Goal: Navigation & Orientation: Find specific page/section

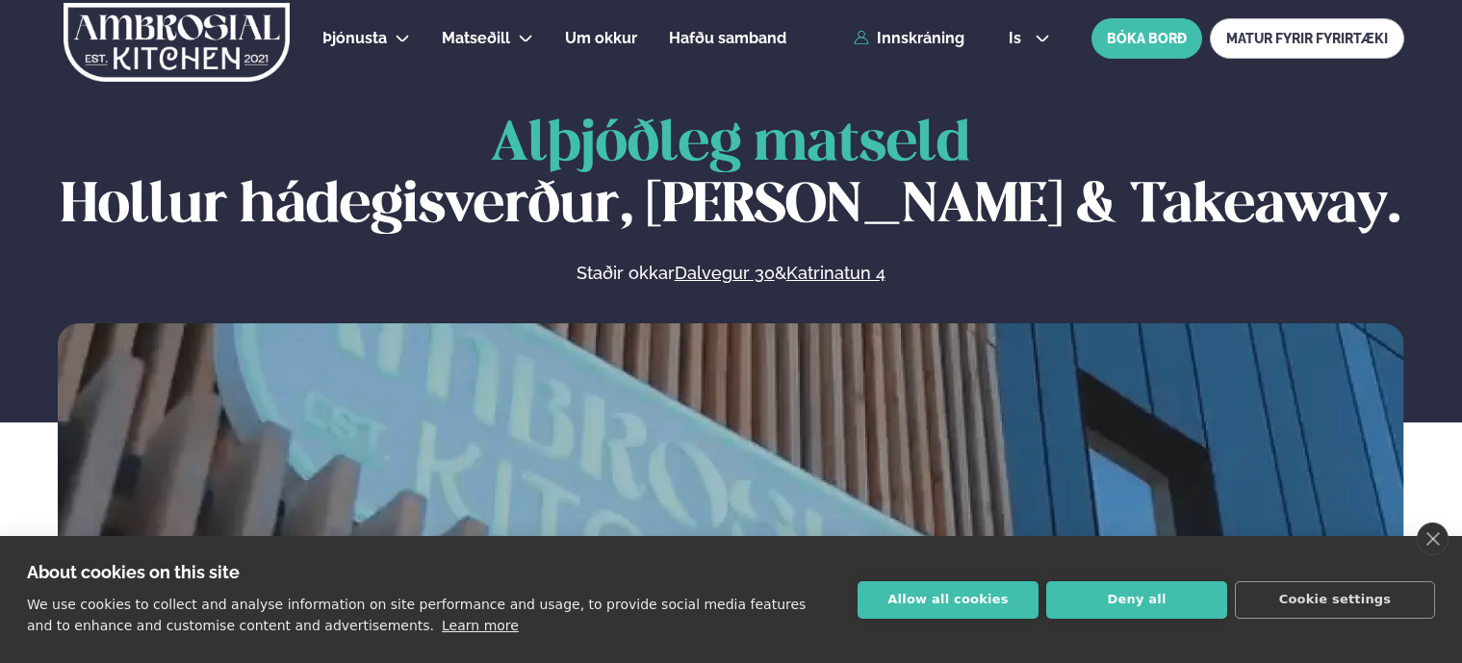
scroll to position [193, 0]
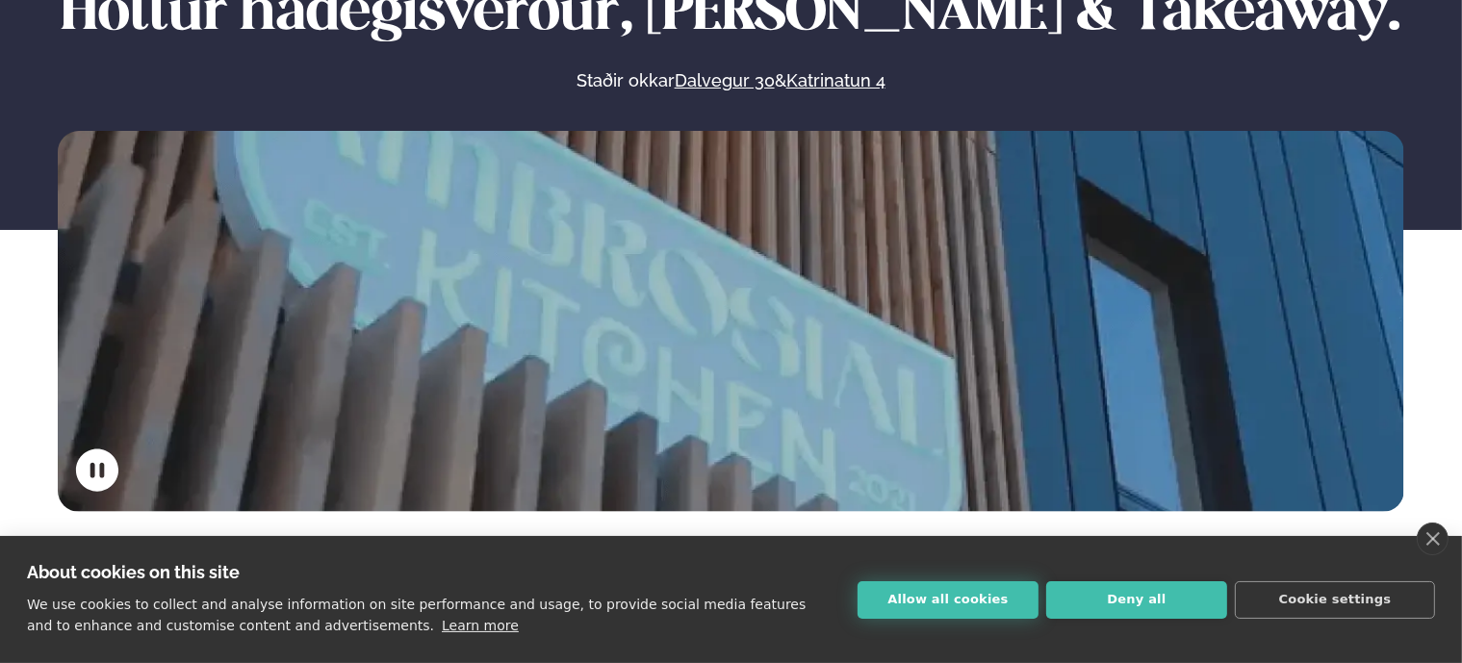
click at [923, 604] on button "Allow all cookies" at bounding box center [948, 600] width 181 height 38
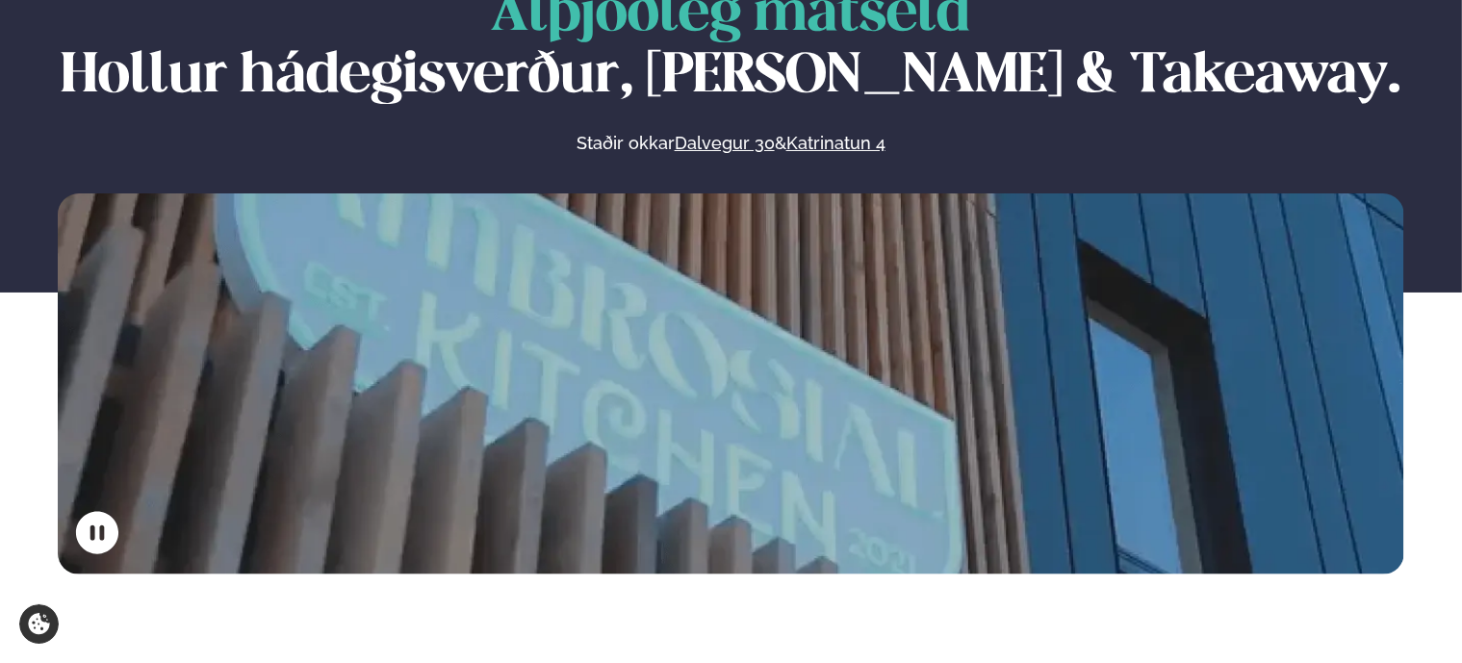
scroll to position [0, 0]
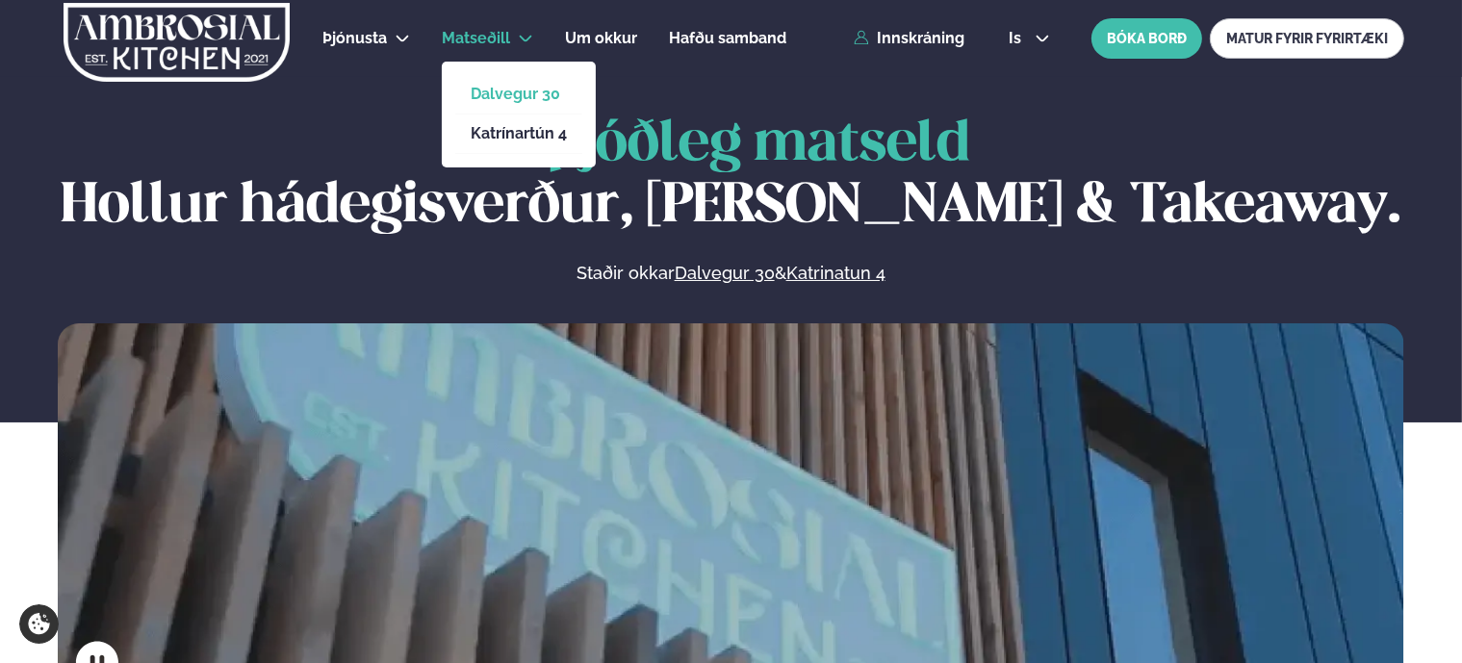
click at [507, 93] on link "Dalvegur 30" at bounding box center [519, 94] width 96 height 15
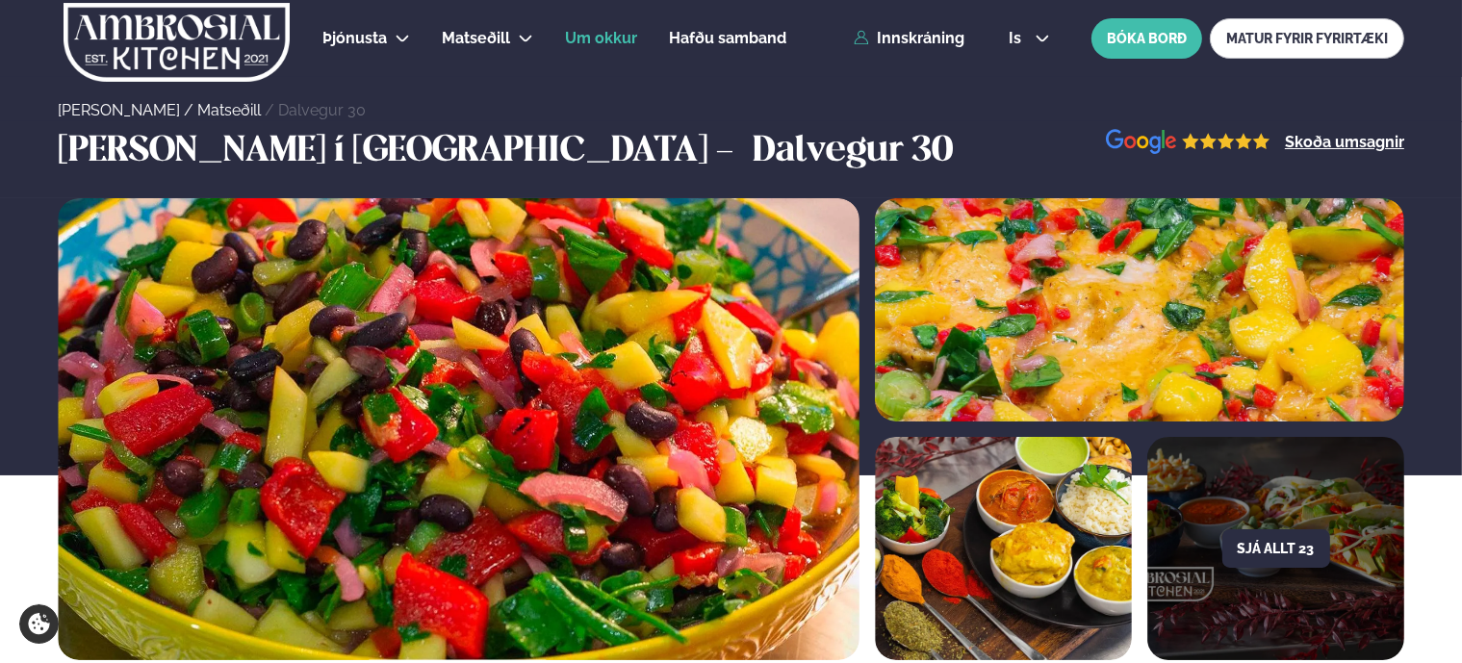
click at [596, 39] on span "Um okkur" at bounding box center [601, 38] width 72 height 18
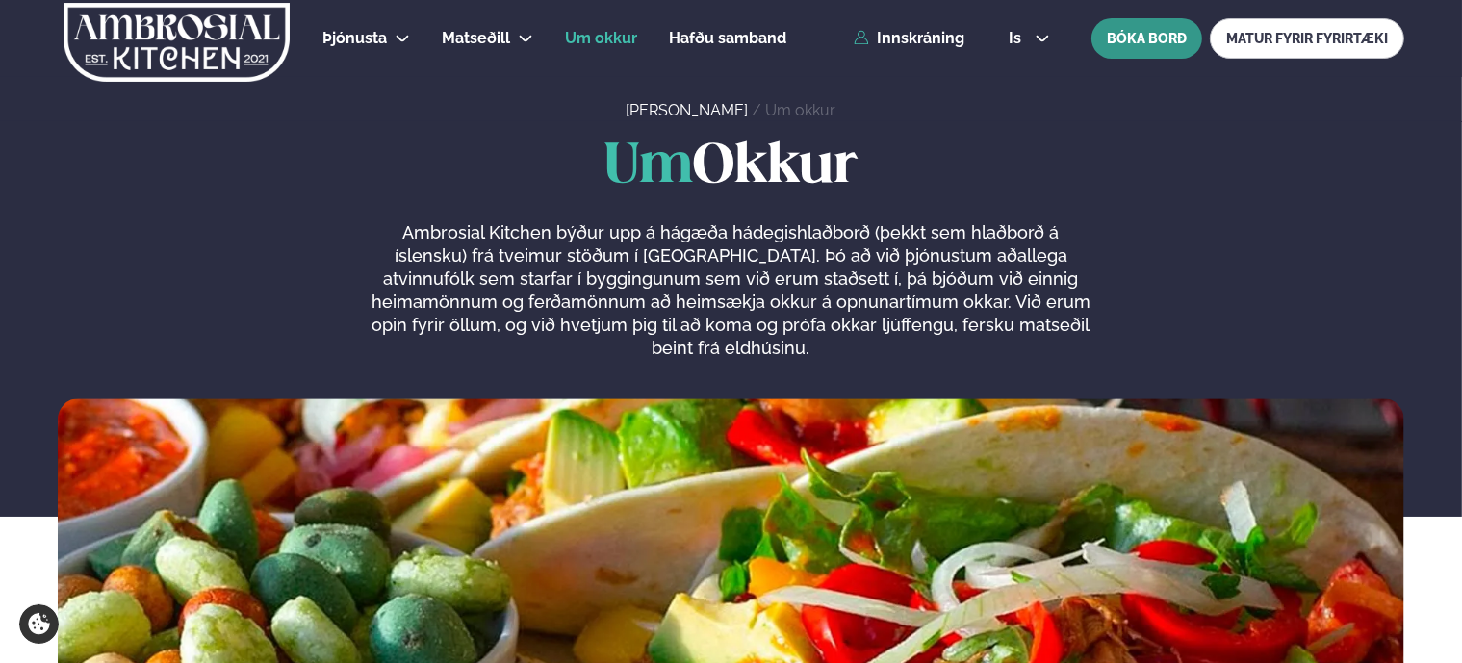
click at [1159, 33] on button "BÓKA BORÐ" at bounding box center [1147, 38] width 111 height 40
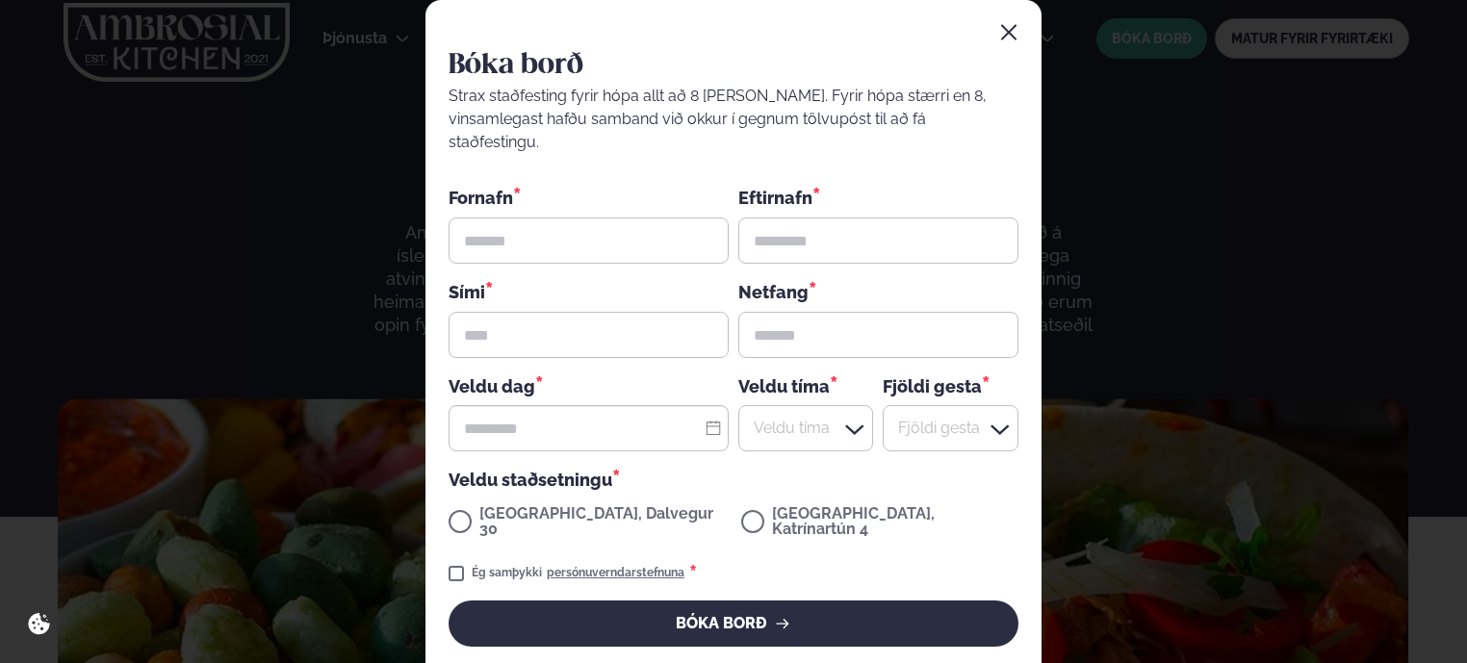
click at [1013, 36] on icon "button" at bounding box center [1008, 32] width 19 height 19
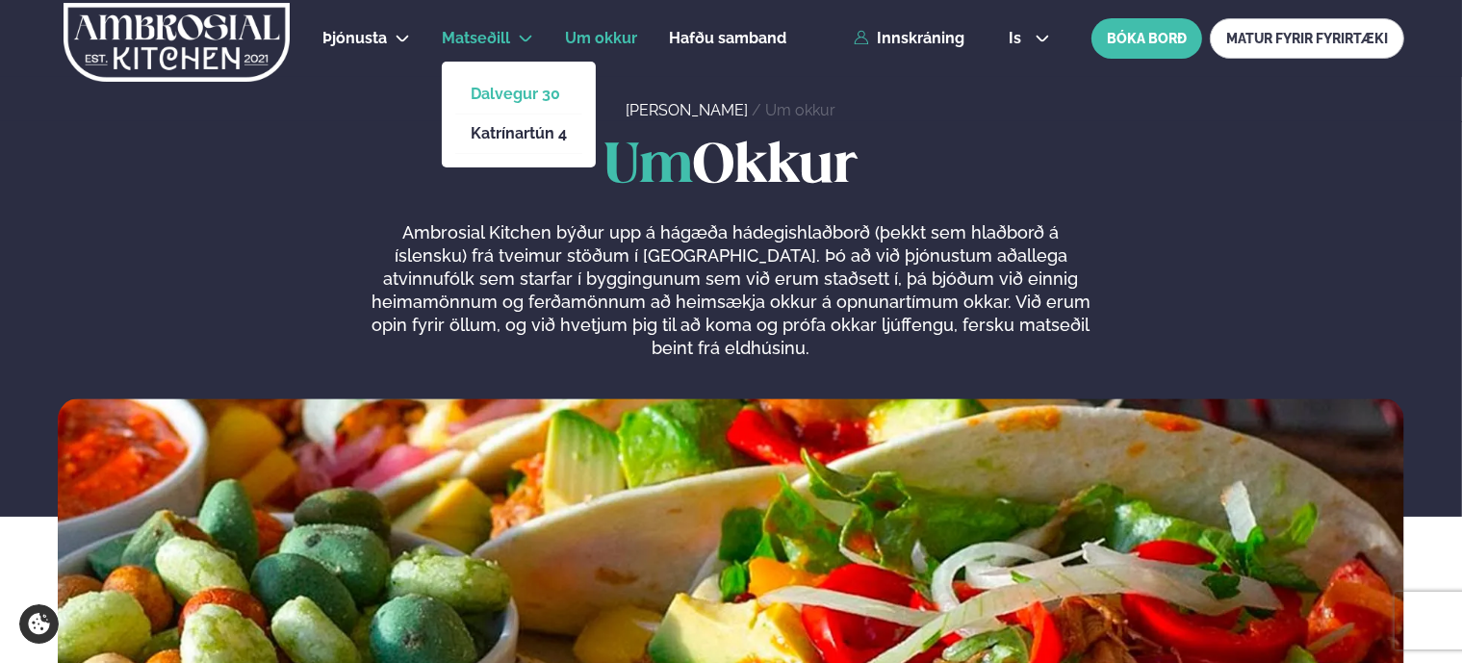
click at [488, 90] on link "Dalvegur 30" at bounding box center [519, 94] width 96 height 15
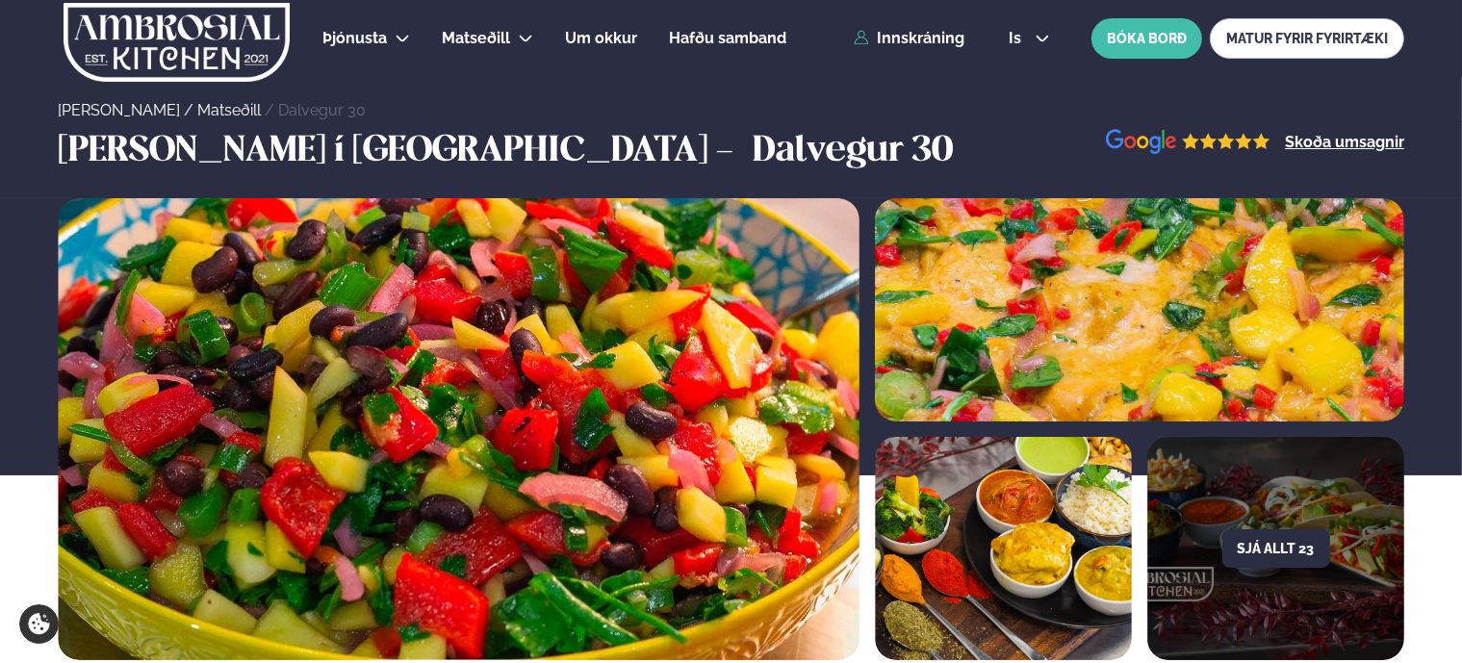
click at [178, 32] on img at bounding box center [177, 42] width 230 height 79
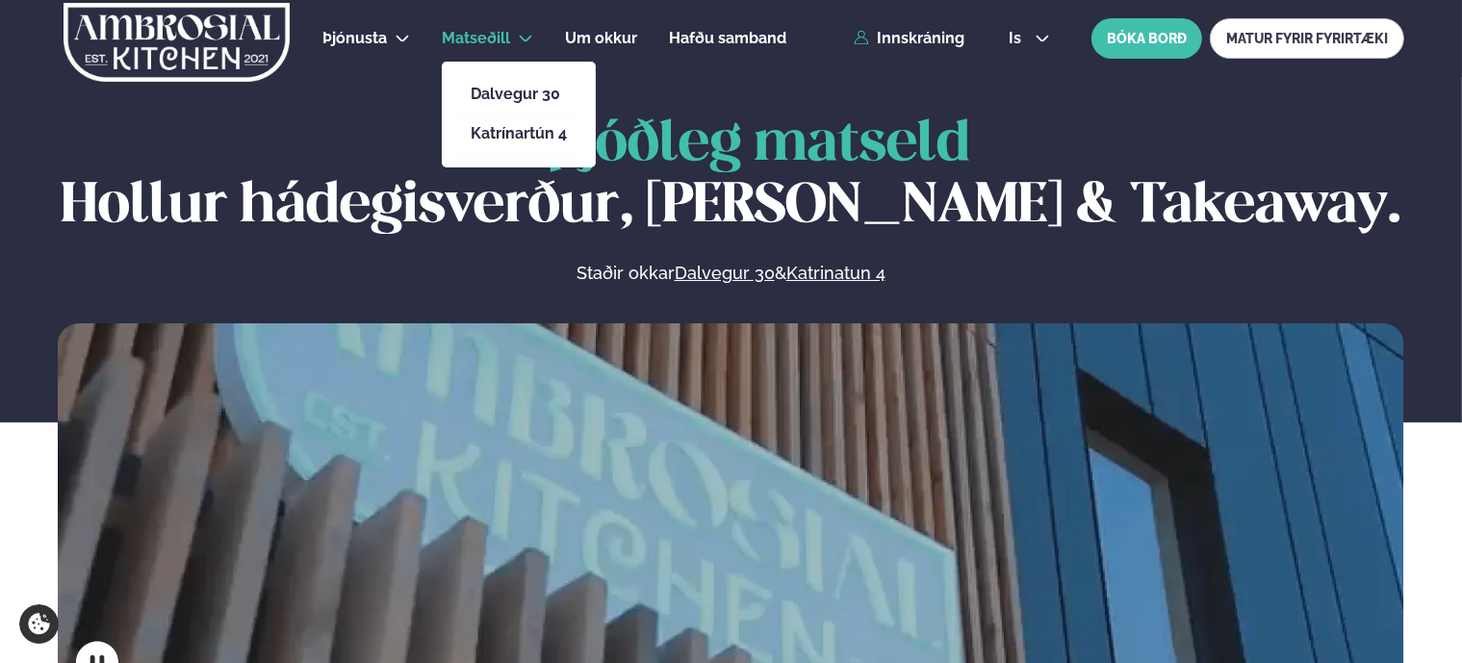
click at [497, 103] on li "Dalvegur 30" at bounding box center [518, 94] width 127 height 39
click at [504, 93] on link "Dalvegur 30" at bounding box center [519, 94] width 96 height 15
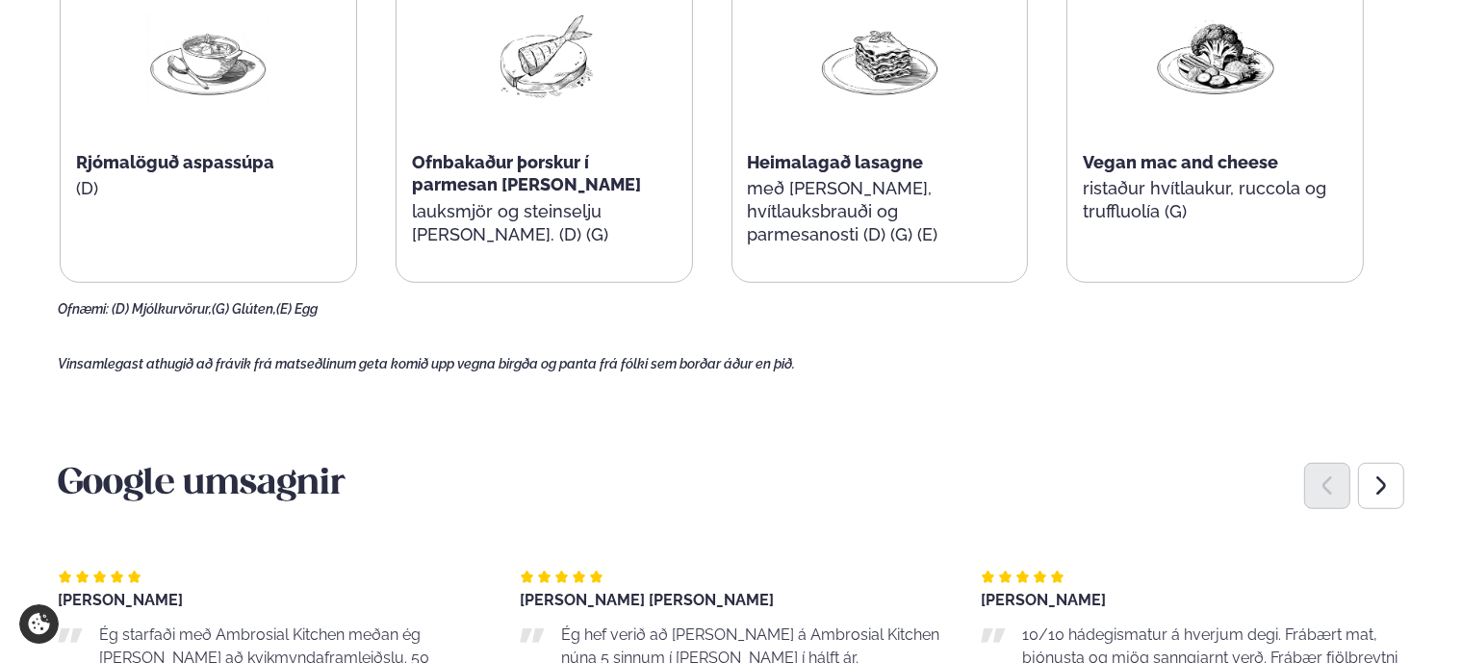
scroll to position [1348, 0]
